Goal: Information Seeking & Learning: Understand process/instructions

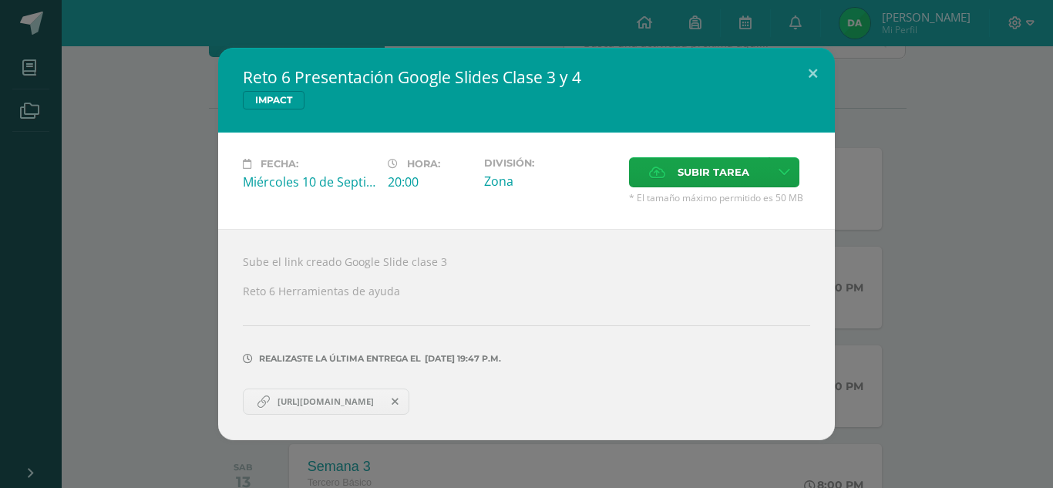
click at [375, 411] on link "[URL][DOMAIN_NAME]" at bounding box center [326, 402] width 167 height 26
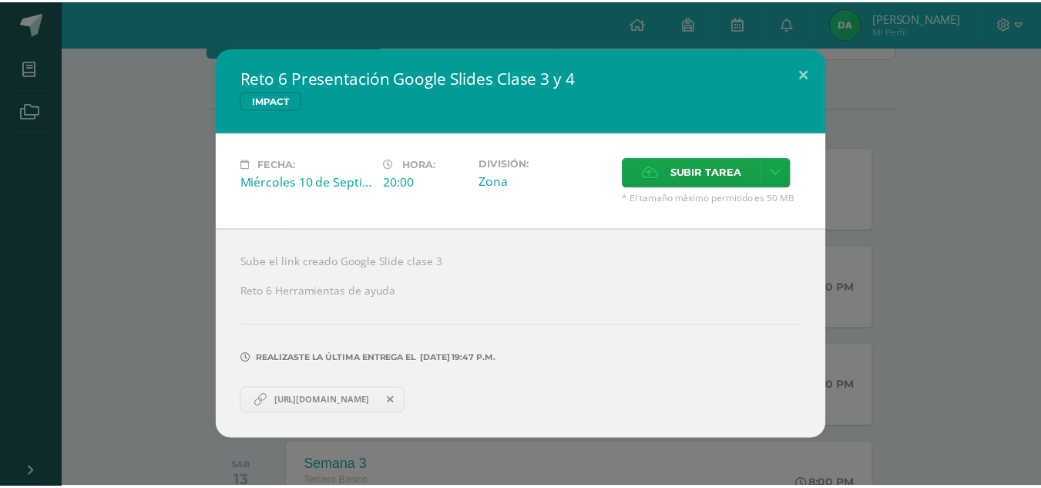
scroll to position [156, 0]
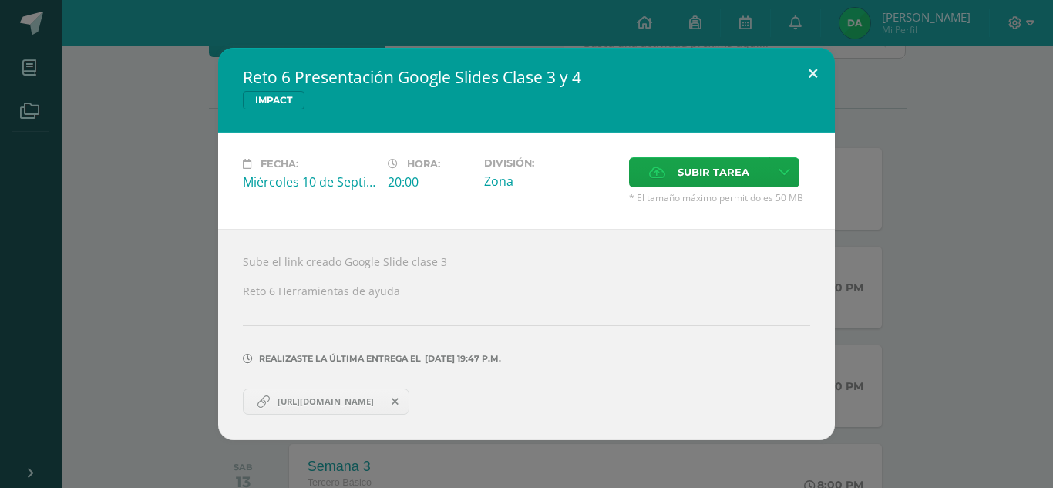
click at [806, 57] on button at bounding box center [813, 74] width 44 height 52
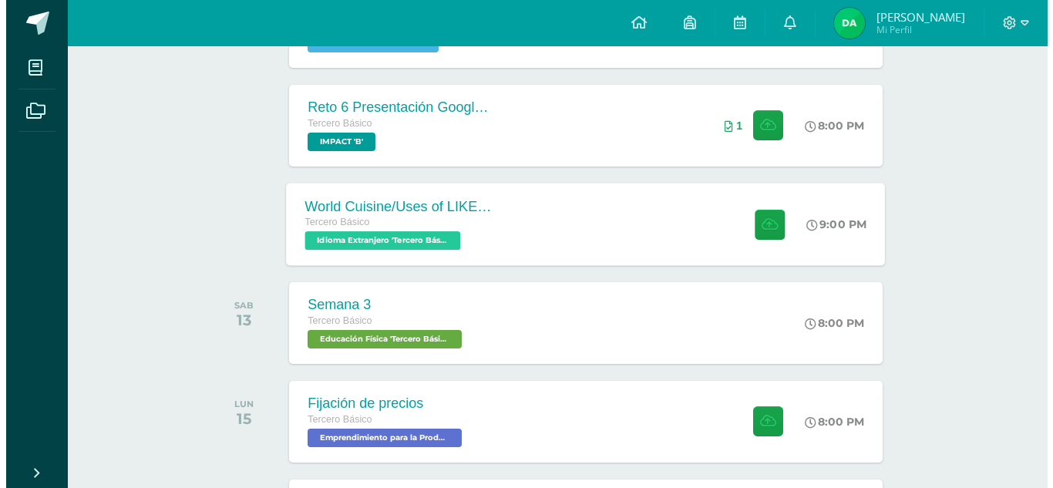
scroll to position [321, 0]
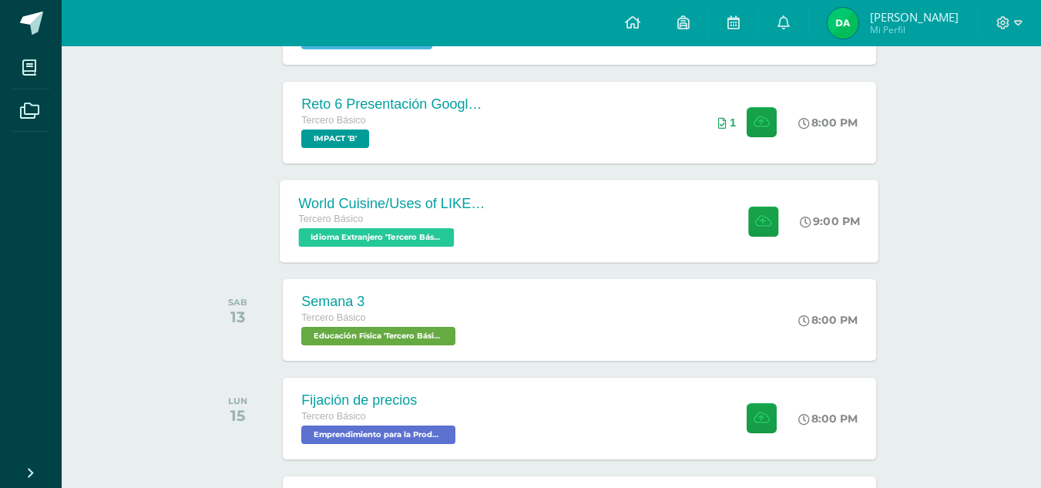
click at [554, 228] on div "World Cuisine/Uses of LIKE week 5 Tercero Básico Idioma Extranjero 'Tercero Bás…" at bounding box center [580, 221] width 599 height 82
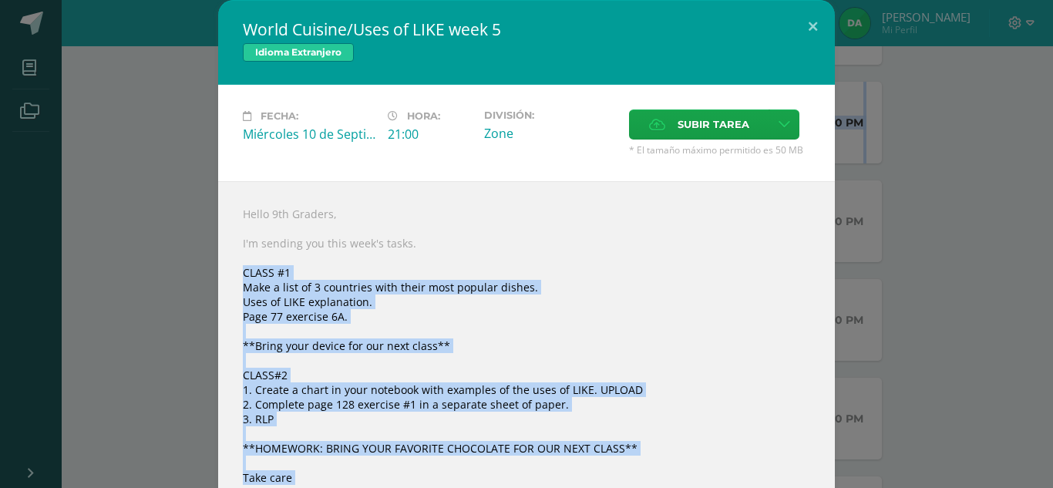
scroll to position [113, 0]
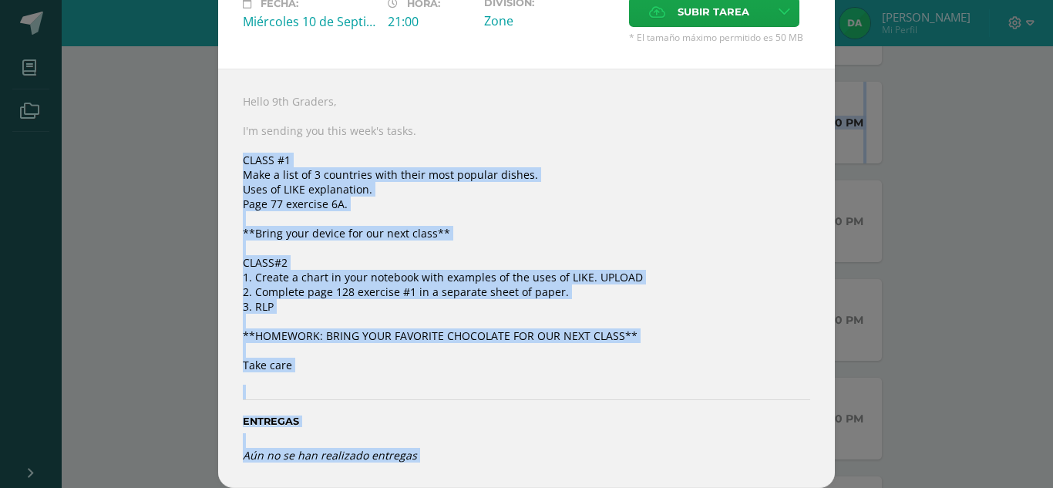
click at [577, 277] on div "Hello 9th Graders, I'm sending you this week's tasks. CLASS #1 Make a list of 3…" at bounding box center [526, 278] width 617 height 419
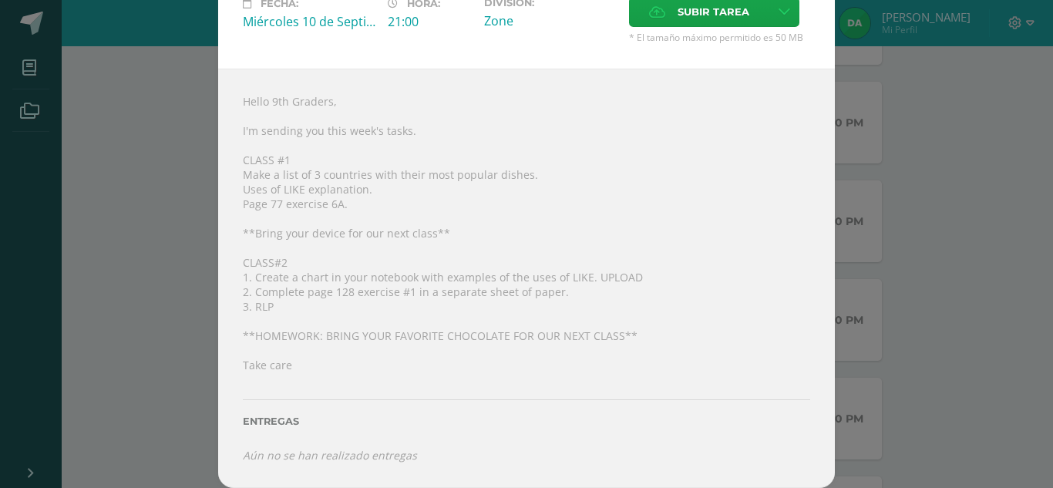
click at [397, 109] on div "Hello 9th Graders, I'm sending you this week's tasks. CLASS #1 Make a list of 3…" at bounding box center [526, 278] width 617 height 419
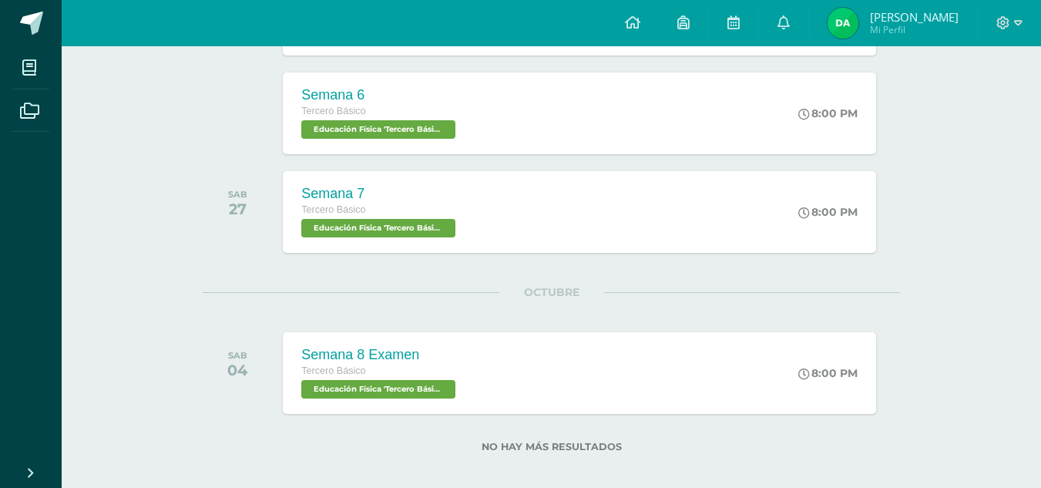
scroll to position [1035, 0]
